Goal: Check status: Check status

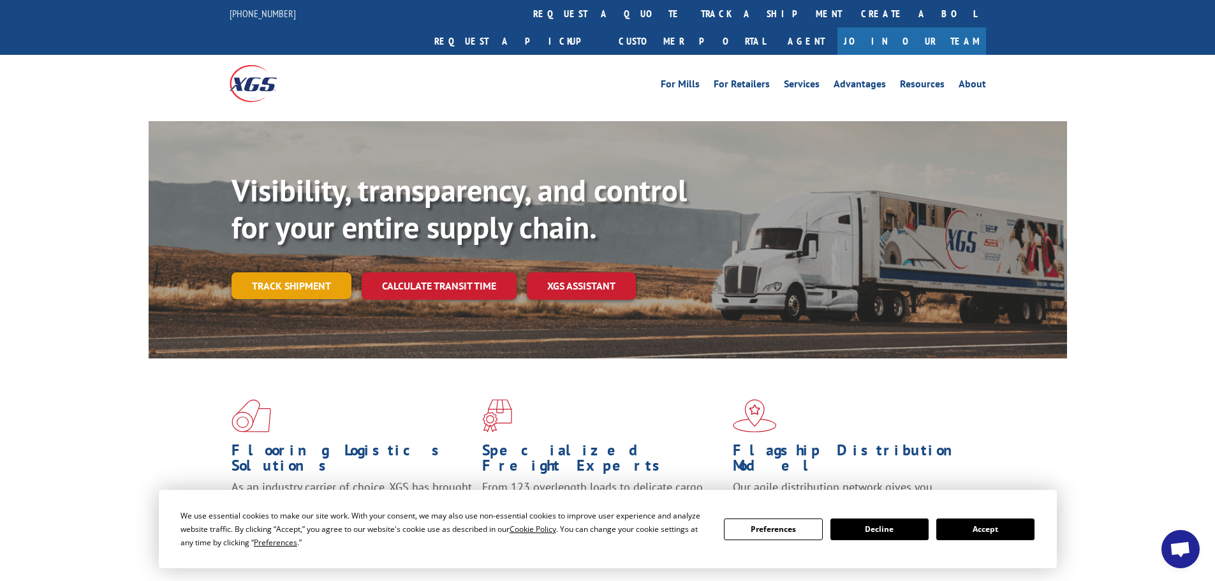
click at [310, 272] on link "Track shipment" at bounding box center [292, 285] width 120 height 27
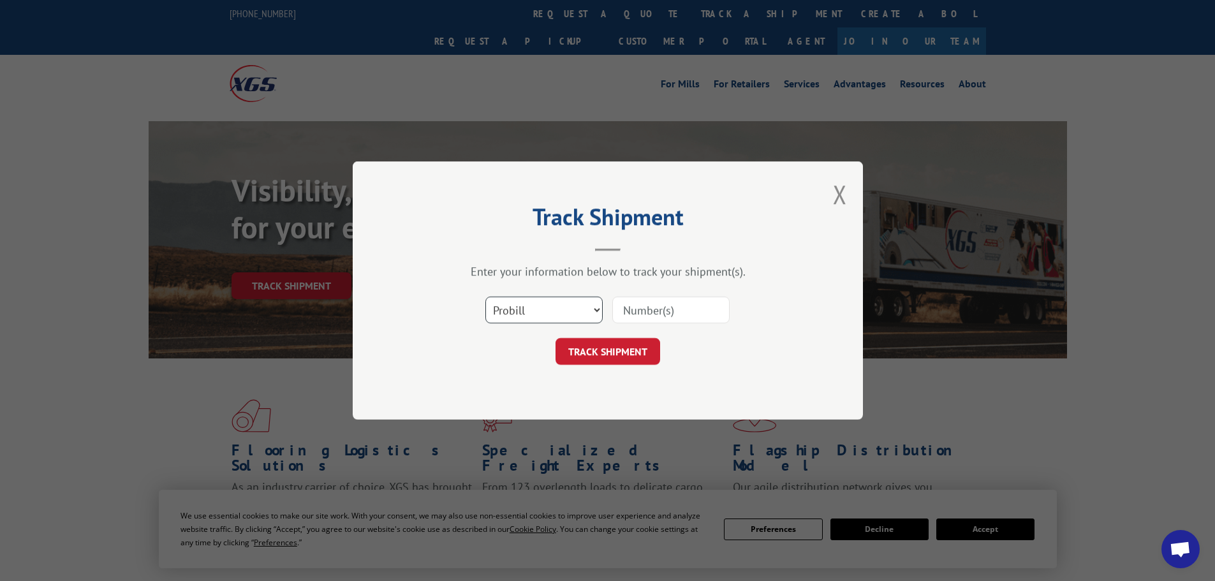
click at [547, 305] on select "Select category... Probill BOL PO" at bounding box center [543, 310] width 117 height 27
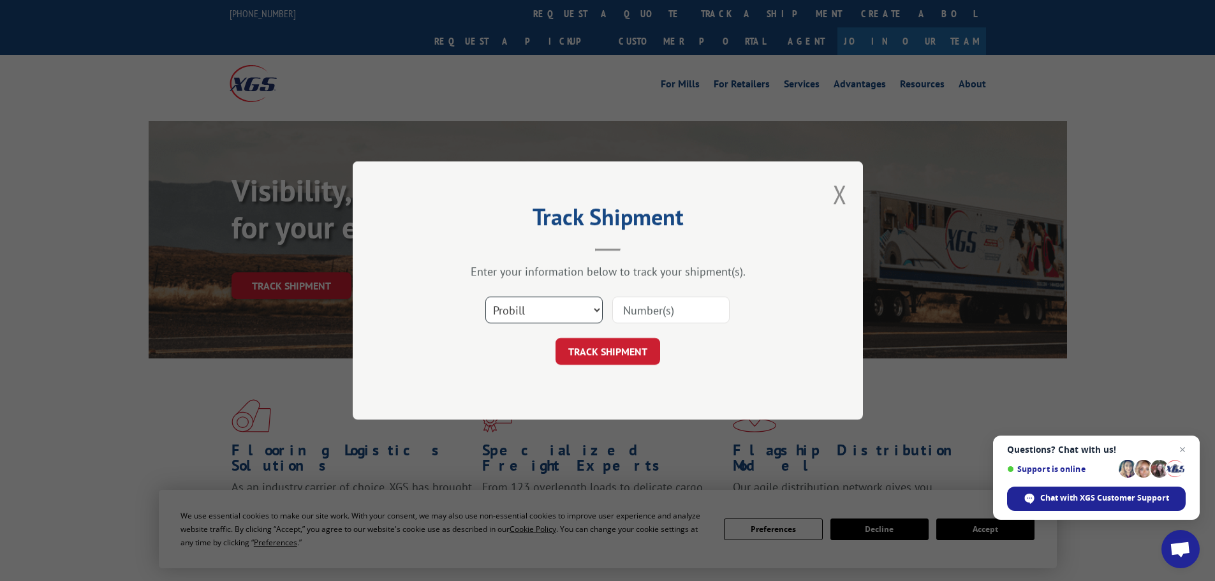
select select "bol"
click at [485, 297] on select "Select category... Probill BOL PO" at bounding box center [543, 310] width 117 height 27
click at [632, 315] on input at bounding box center [670, 310] width 117 height 27
paste input "6004489"
type input "6004489"
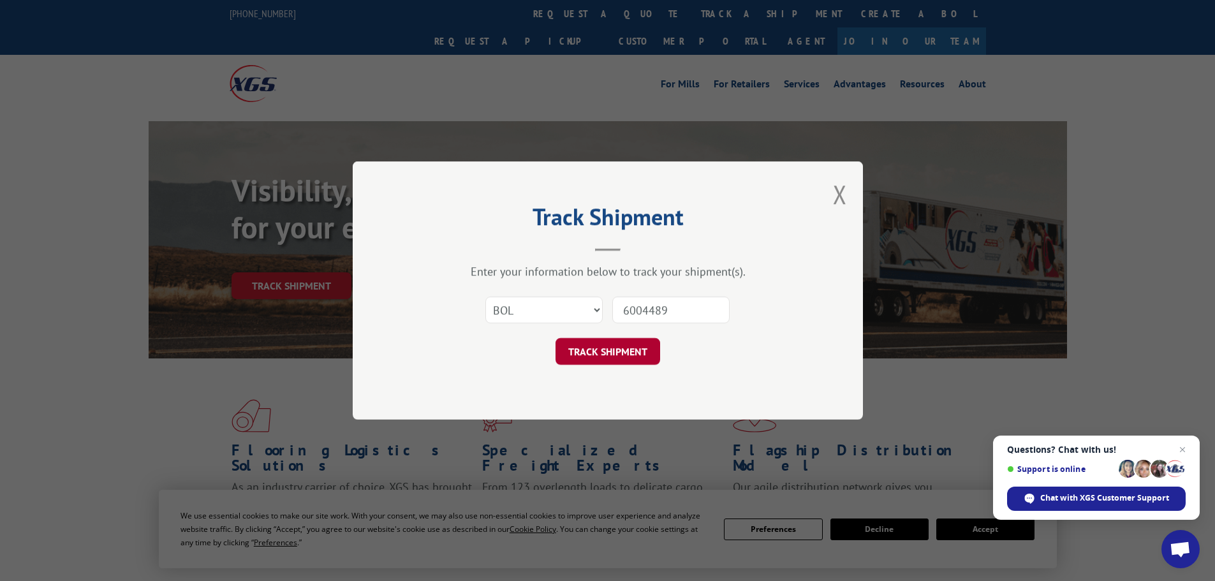
click at [610, 347] on button "TRACK SHIPMENT" at bounding box center [608, 351] width 105 height 27
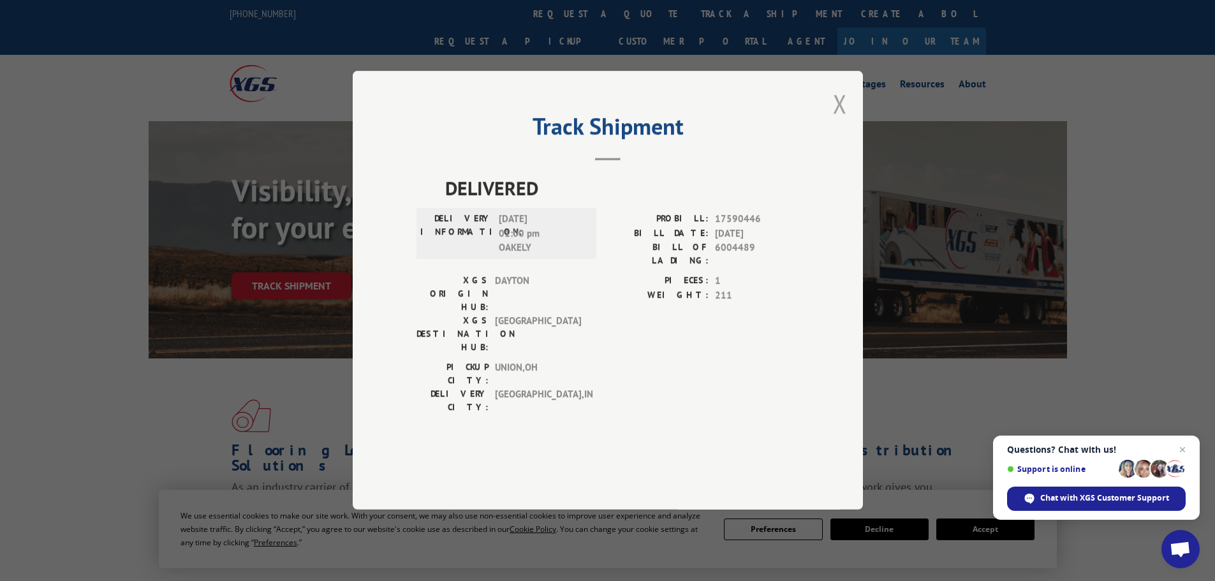
click at [834, 121] on button "Close modal" at bounding box center [840, 104] width 14 height 34
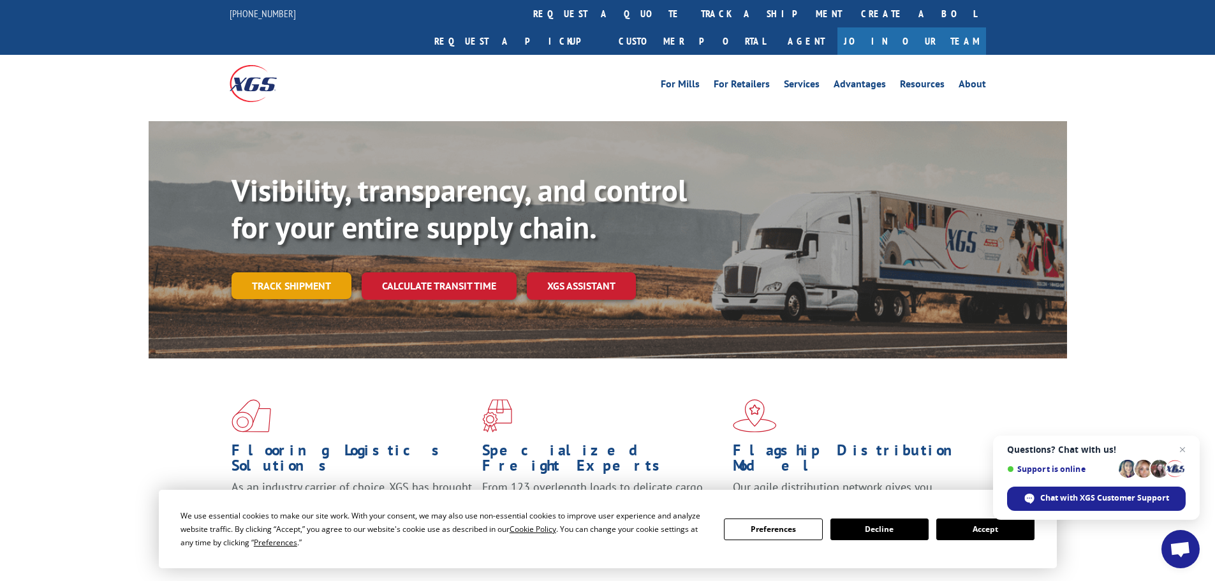
click at [323, 272] on link "Track shipment" at bounding box center [292, 285] width 120 height 27
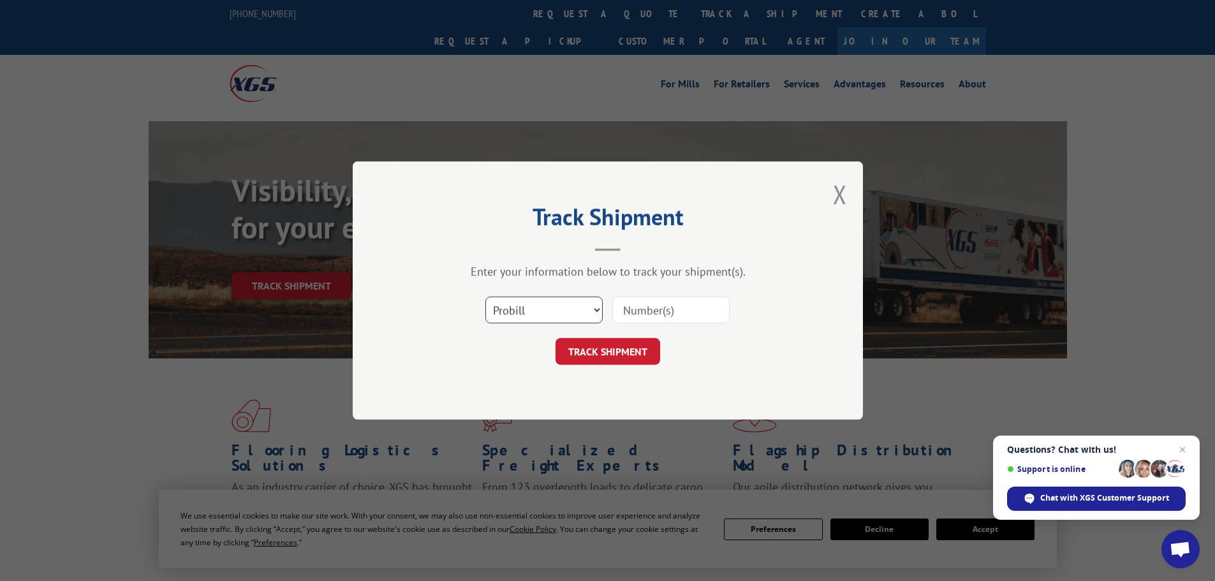
click at [574, 314] on select "Select category... Probill BOL PO" at bounding box center [543, 310] width 117 height 27
select select "bol"
click at [485, 297] on select "Select category... Probill BOL PO" at bounding box center [543, 310] width 117 height 27
click at [665, 309] on input at bounding box center [670, 310] width 117 height 27
paste input "5148087"
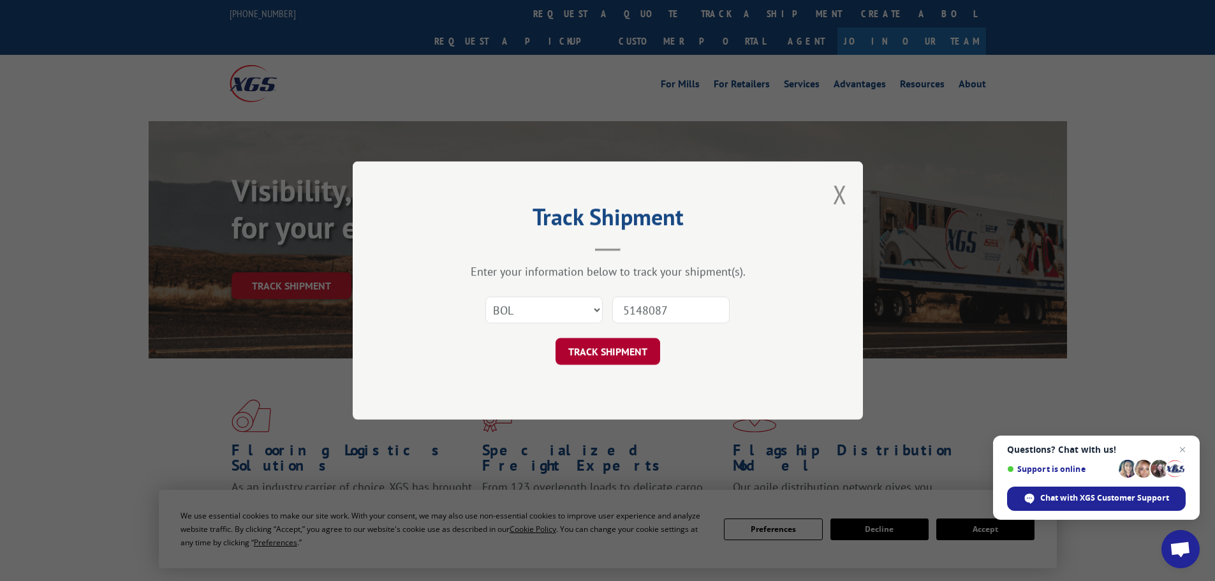
type input "5148087"
click at [626, 352] on button "TRACK SHIPMENT" at bounding box center [608, 351] width 105 height 27
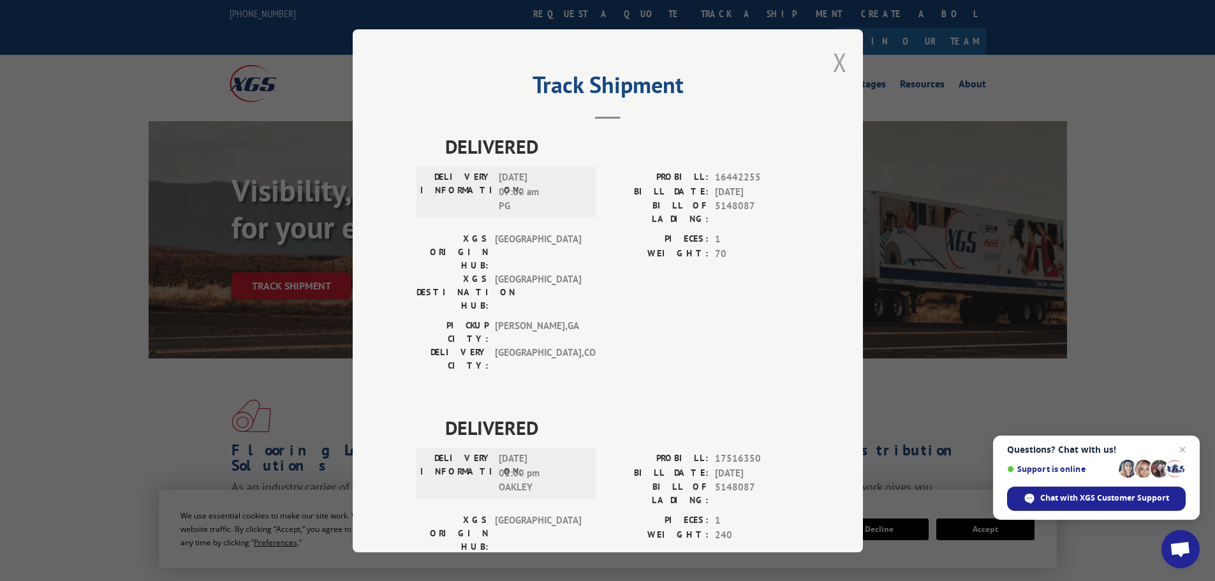
click at [834, 64] on button "Close modal" at bounding box center [840, 62] width 14 height 34
